Goal: Find specific fact: Find specific fact

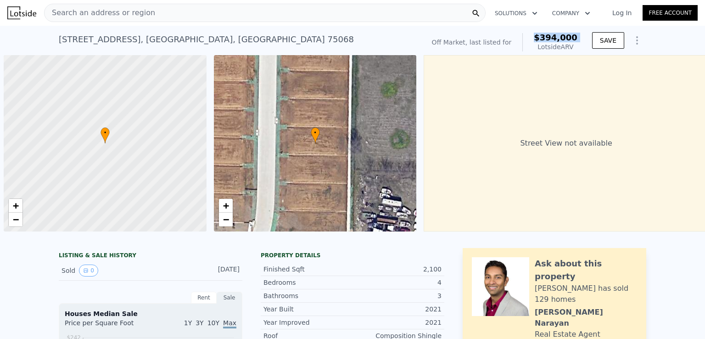
scroll to position [0, 4]
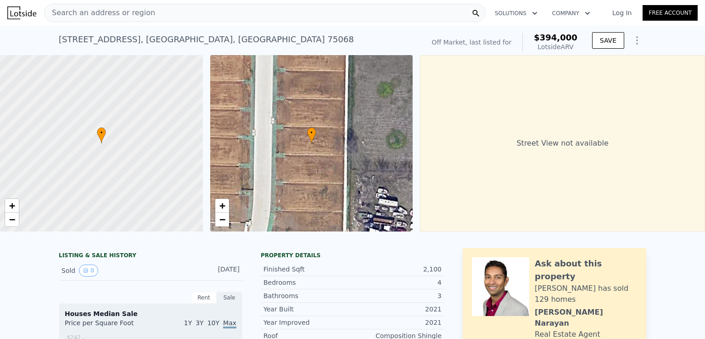
click at [139, 6] on div "Search an address or region" at bounding box center [99, 12] width 111 height 17
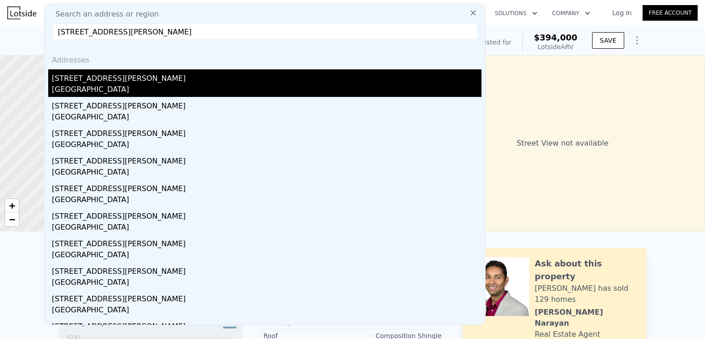
type input "[STREET_ADDRESS][PERSON_NAME]"
click at [76, 78] on div "[STREET_ADDRESS][PERSON_NAME]" at bounding box center [266, 76] width 429 height 15
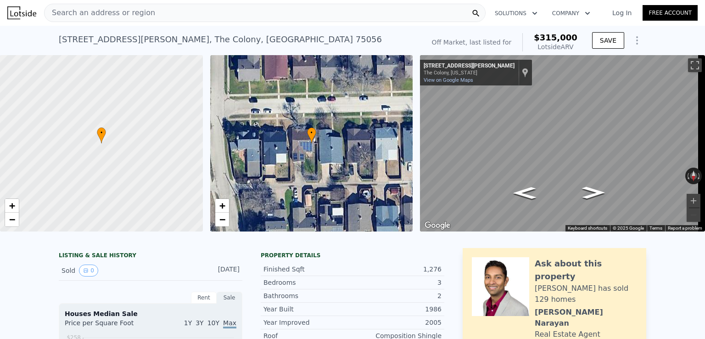
click at [558, 37] on span "$315,000" at bounding box center [556, 38] width 44 height 10
copy span "$315,000"
